Goal: Complete application form: Complete application form

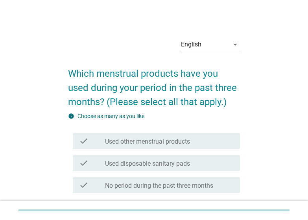
click at [205, 42] on div "English" at bounding box center [205, 44] width 48 height 13
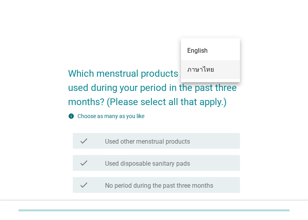
click at [208, 69] on div "ภาษาไทย" at bounding box center [210, 69] width 46 height 9
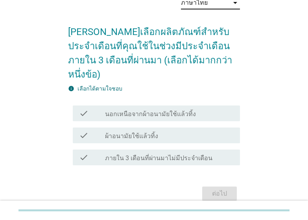
scroll to position [47, 0]
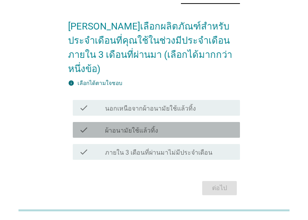
click at [152, 127] on label "ผ้าอนามัยใช้แล้วทิ้ง" at bounding box center [131, 131] width 53 height 8
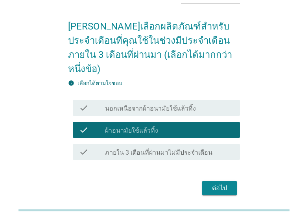
click at [218, 183] on div "ต่อไป" at bounding box center [220, 187] width 22 height 9
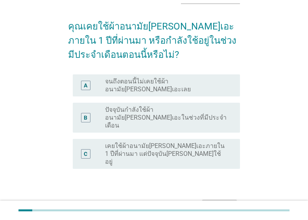
scroll to position [0, 0]
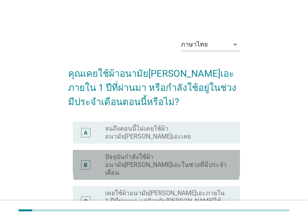
click at [174, 153] on label "ปัจจุบันกำลังใช้ผ้าอนามัย[PERSON_NAME]เอะในช่วงที่มีประจำเดือน" at bounding box center [166, 165] width 122 height 24
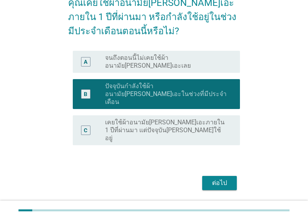
scroll to position [72, 0]
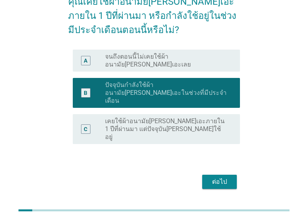
click at [225, 177] on div "ต่อไป" at bounding box center [220, 181] width 22 height 9
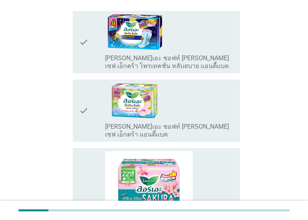
scroll to position [126, 0]
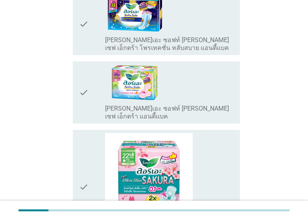
click at [88, 17] on icon "check" at bounding box center [83, 24] width 9 height 56
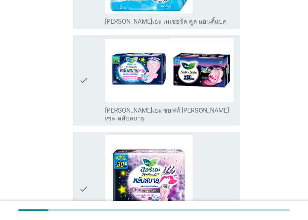
scroll to position [719, 0]
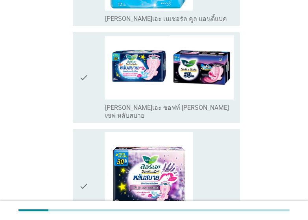
click at [84, 138] on icon "check" at bounding box center [83, 186] width 9 height 108
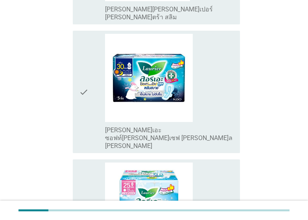
scroll to position [1673, 0]
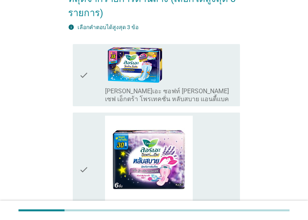
scroll to position [94, 0]
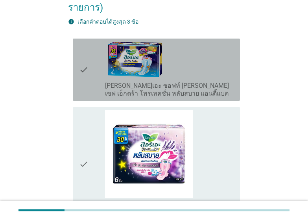
click at [82, 69] on icon "check" at bounding box center [83, 70] width 9 height 56
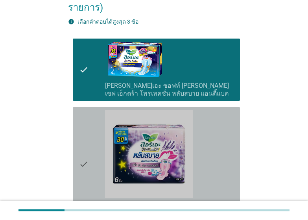
click at [82, 135] on icon "check" at bounding box center [83, 164] width 9 height 108
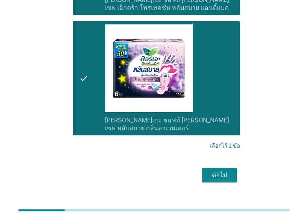
scroll to position [182, 0]
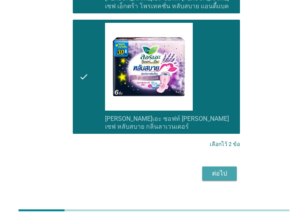
click at [228, 169] on div "ต่อไป" at bounding box center [220, 173] width 22 height 9
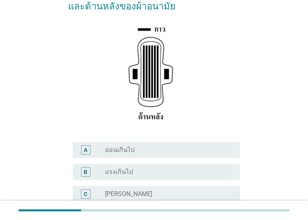
scroll to position [126, 0]
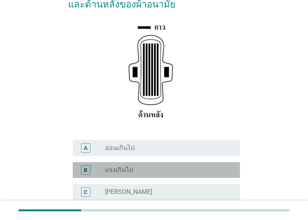
click at [111, 162] on div "B radio_button_unchecked แรงเกินไป" at bounding box center [156, 170] width 167 height 16
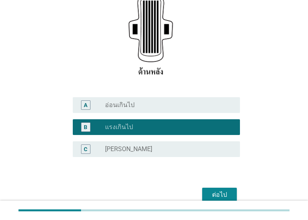
scroll to position [190, 0]
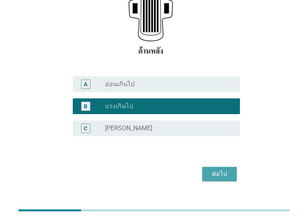
click at [227, 167] on button "ต่อไป" at bounding box center [219, 174] width 35 height 14
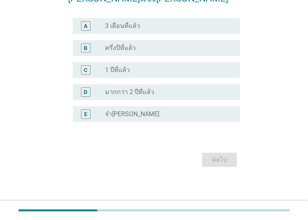
scroll to position [0, 0]
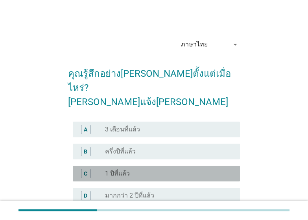
click at [120, 166] on div "C radio_button_unchecked 1 ปีที่แล้ว" at bounding box center [156, 174] width 167 height 16
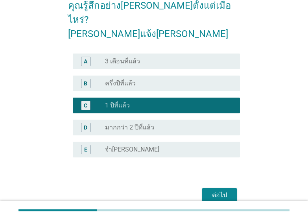
scroll to position [89, 0]
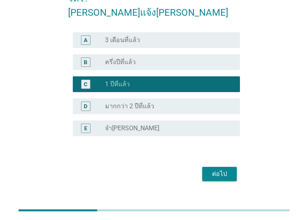
click at [218, 169] on div "ต่อไป" at bounding box center [220, 173] width 22 height 9
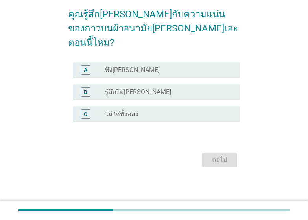
scroll to position [0, 0]
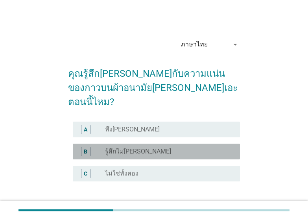
click at [131, 148] on label "รู้สึกไม่[PERSON_NAME]" at bounding box center [138, 152] width 66 height 8
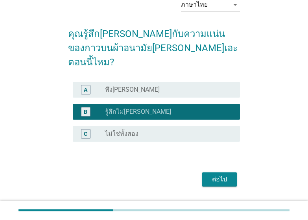
scroll to position [45, 0]
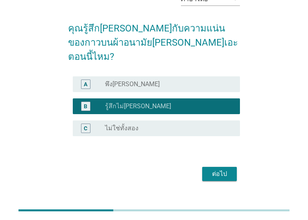
click at [228, 169] on div "ต่อไป" at bounding box center [220, 173] width 22 height 9
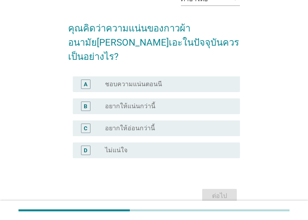
scroll to position [0, 0]
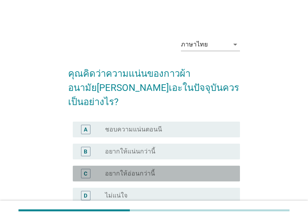
click at [145, 170] on label "อยากให้อ่อนกว่านี้" at bounding box center [130, 174] width 50 height 8
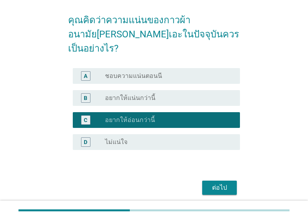
scroll to position [67, 0]
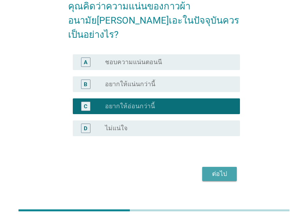
click at [225, 169] on div "ต่อไป" at bounding box center [220, 173] width 22 height 9
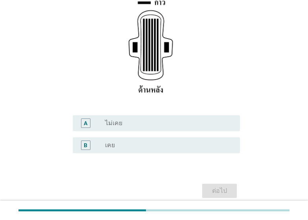
scroll to position [168, 0]
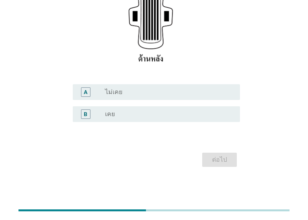
click at [156, 120] on div "B radio_button_unchecked เคย" at bounding box center [156, 114] width 167 height 16
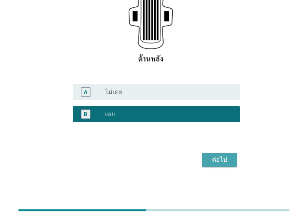
click at [221, 158] on div "ต่อไป" at bounding box center [220, 159] width 22 height 9
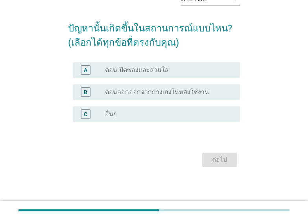
scroll to position [0, 0]
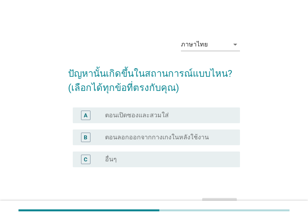
click at [149, 137] on label "ตอนลอกออกจากกางเกงในหลังใช้งาน" at bounding box center [157, 137] width 104 height 8
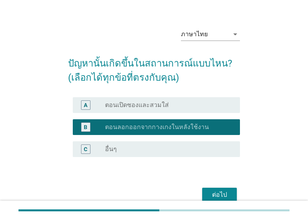
scroll to position [16, 0]
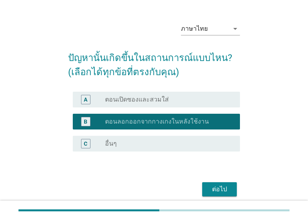
click at [225, 194] on button "ต่อไป" at bounding box center [219, 189] width 35 height 14
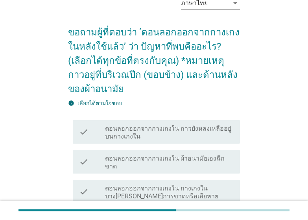
scroll to position [63, 0]
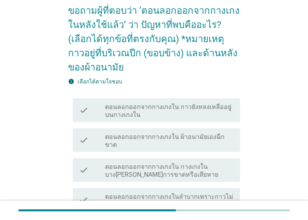
click at [181, 107] on label "ตอนลอกออกจากกางเกงใน กาวยังหลงเหลืออยู่บนกางเกงใน" at bounding box center [169, 111] width 129 height 16
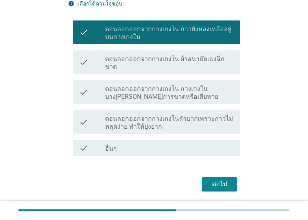
scroll to position [157, 0]
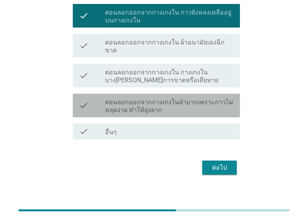
click at [196, 98] on label "ตอนลอกออกจากกางเกงในลำบากเพราะกาวไม่หลุดง่าย ทำให้ยุ่งยาก" at bounding box center [169, 106] width 129 height 16
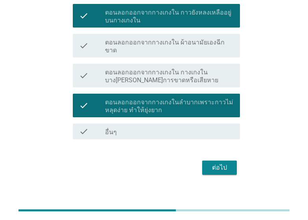
click at [219, 163] on div "ต่อไป" at bounding box center [220, 167] width 22 height 9
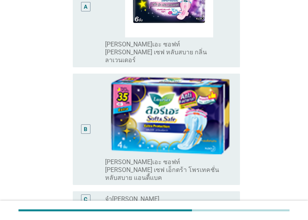
scroll to position [173, 0]
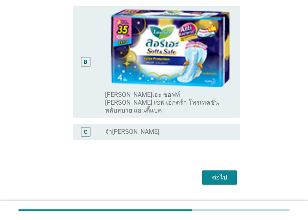
scroll to position [230, 0]
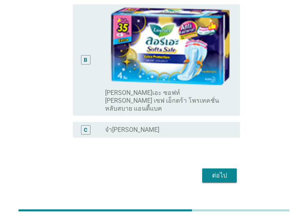
click at [225, 171] on div "ต่อไป" at bounding box center [220, 175] width 22 height 9
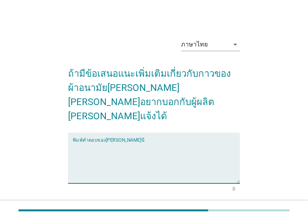
click at [121, 142] on textarea "พิมพ์คำตอบของคุณ ที่นี่" at bounding box center [156, 162] width 167 height 41
type textarea "v"
click at [121, 142] on textarea "อยา" at bounding box center [156, 162] width 167 height 41
click at [124, 147] on textarea "อยากให้ไ" at bounding box center [156, 162] width 167 height 41
click at [124, 147] on textarea "อยากให้ไม่ต้อง" at bounding box center [156, 162] width 167 height 41
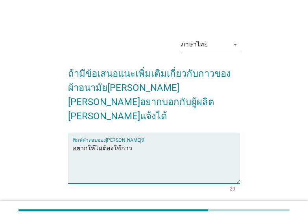
click at [124, 147] on textarea "อยากให้ไม่ต้องใช้กาว" at bounding box center [156, 162] width 167 height 41
click at [124, 147] on textarea "อยากให้ไม่ต้องใช้กที่แน่นาว" at bounding box center [156, 162] width 167 height 41
click at [148, 142] on textarea "อยากให้ไม่ต้องใช้ที่แน่นาว" at bounding box center [156, 162] width 167 height 41
type textarea "อยากให้ไม่ต้องใช้กาวที่แน่นขนาดนี้"
click at [222, 213] on button "ต่อไป" at bounding box center [219, 220] width 35 height 14
